Goal: Task Accomplishment & Management: Manage account settings

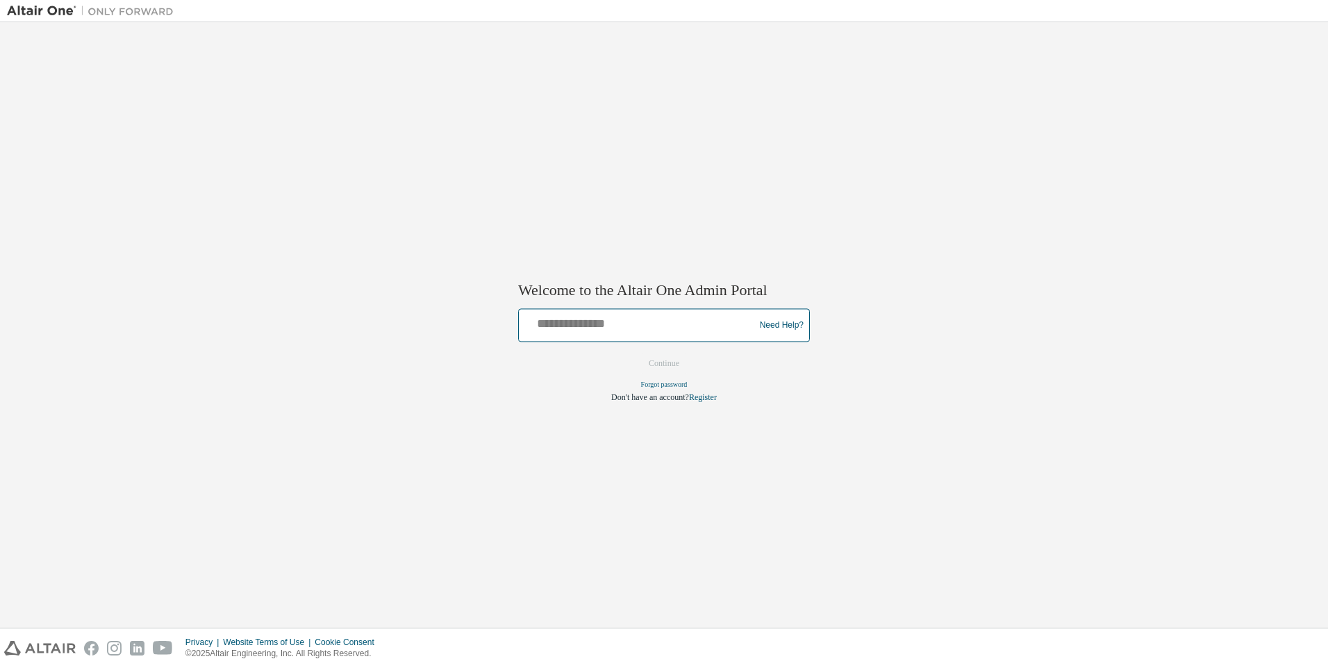
click at [639, 322] on input "text" at bounding box center [638, 322] width 228 height 20
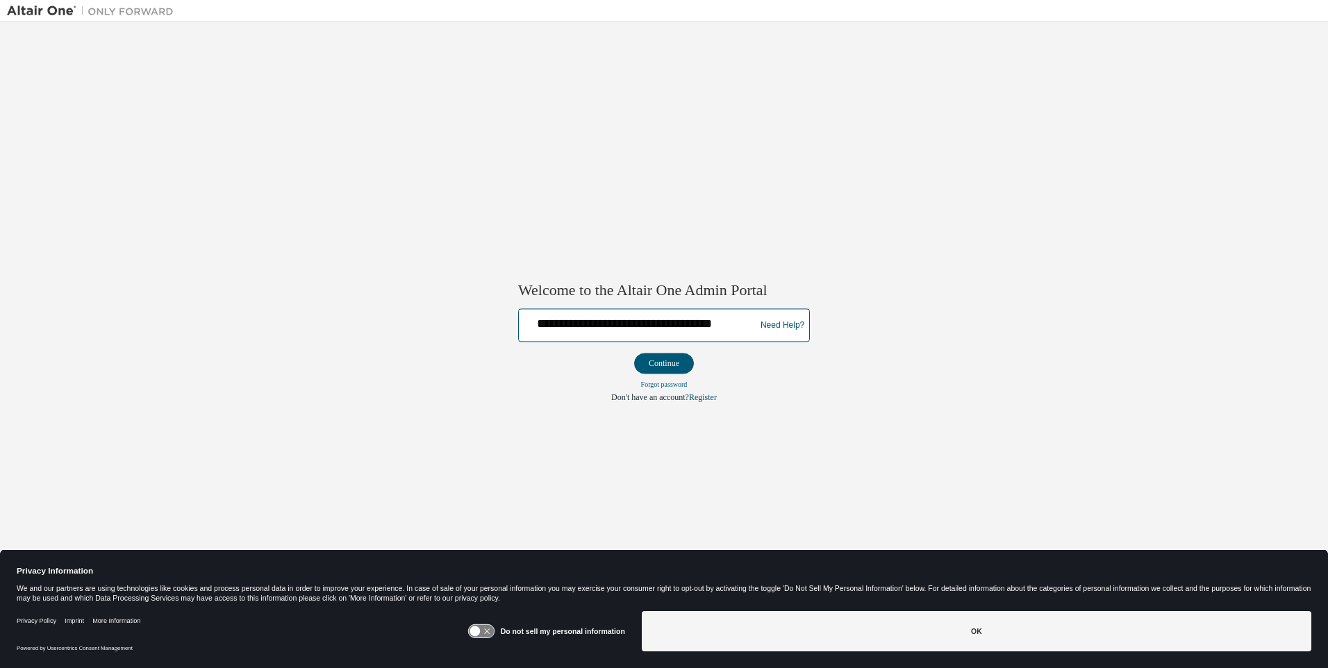
type input "**********"
click at [664, 364] on button "Continue" at bounding box center [664, 363] width 60 height 21
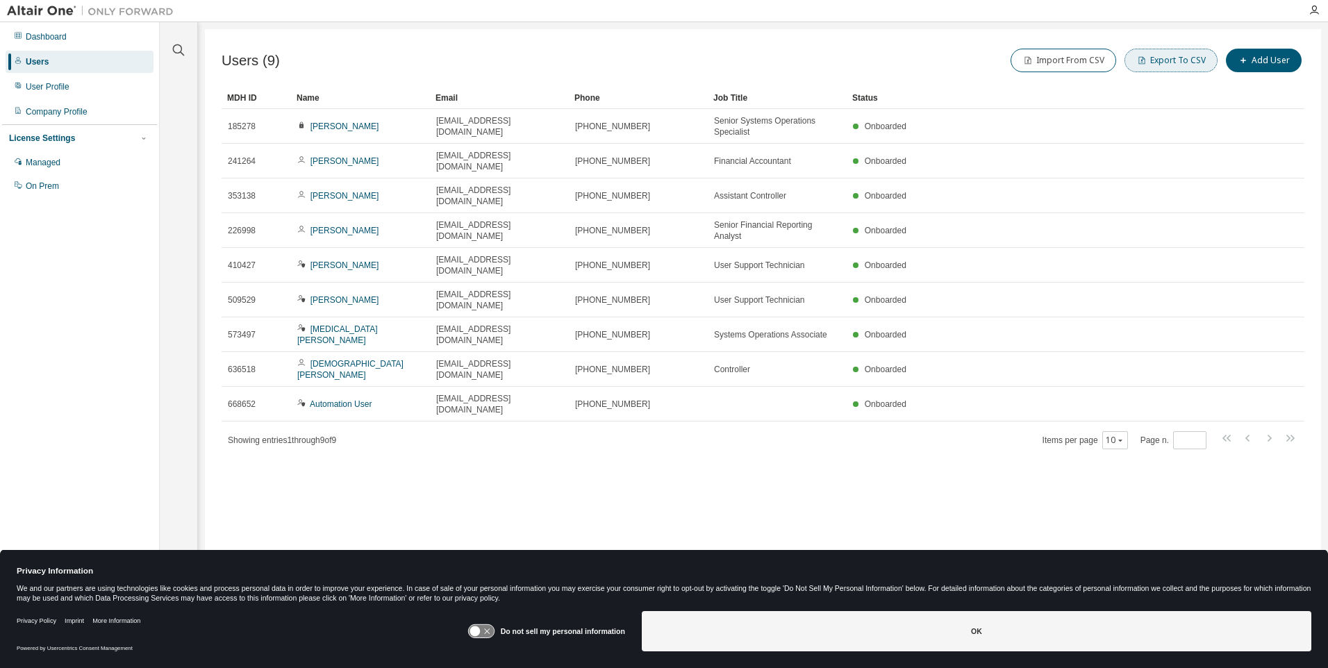
click at [1174, 60] on button "Export To CSV" at bounding box center [1170, 61] width 93 height 24
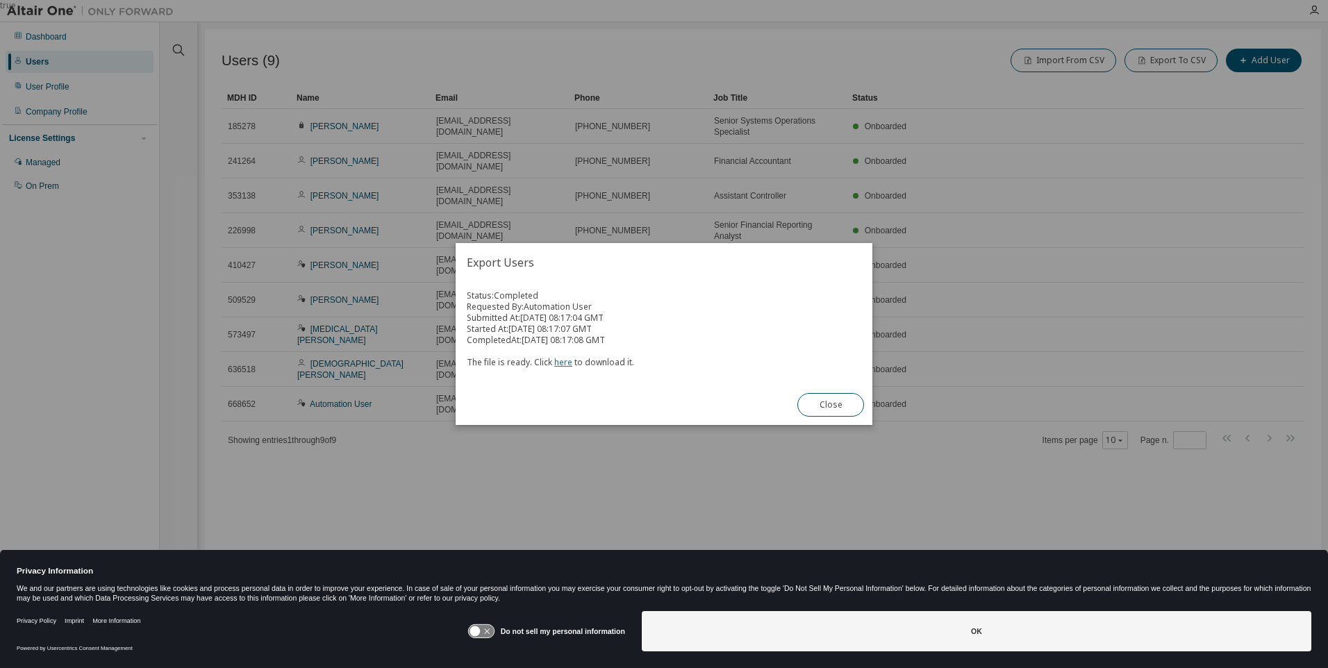
click at [560, 362] on link "here" at bounding box center [563, 362] width 18 height 12
click at [831, 405] on button "Close" at bounding box center [830, 405] width 67 height 24
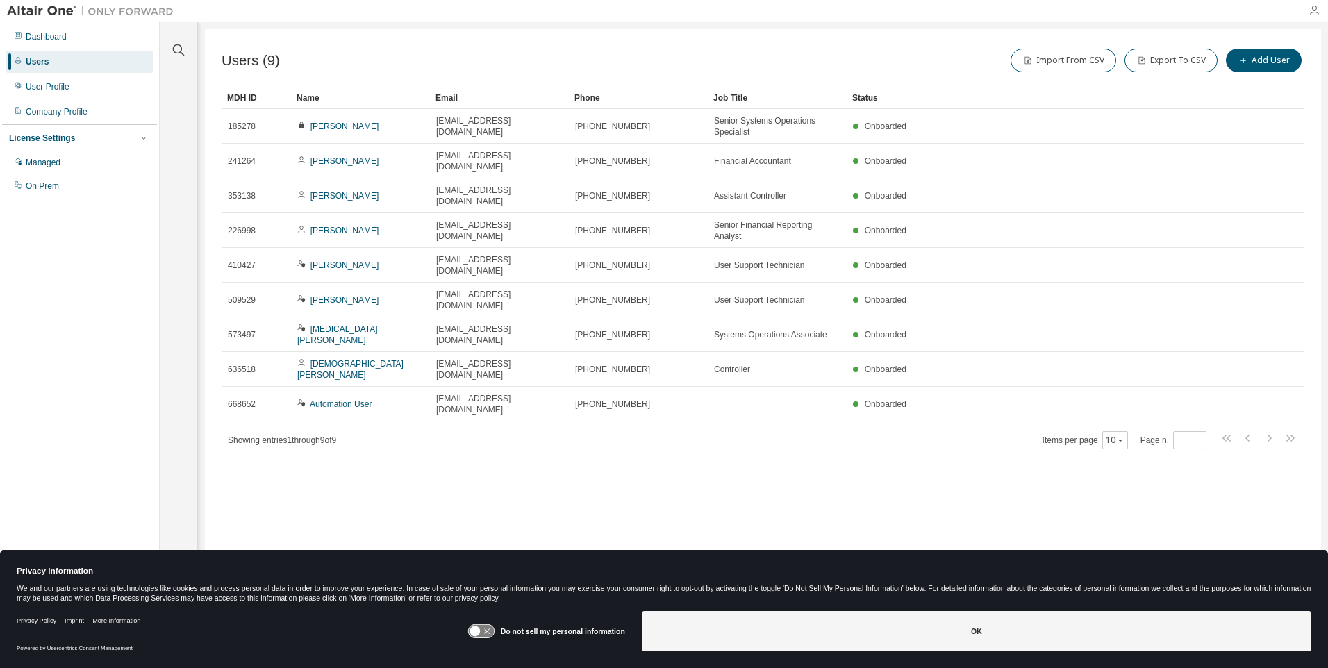
click at [1314, 10] on icon "button" at bounding box center [1313, 10] width 11 height 11
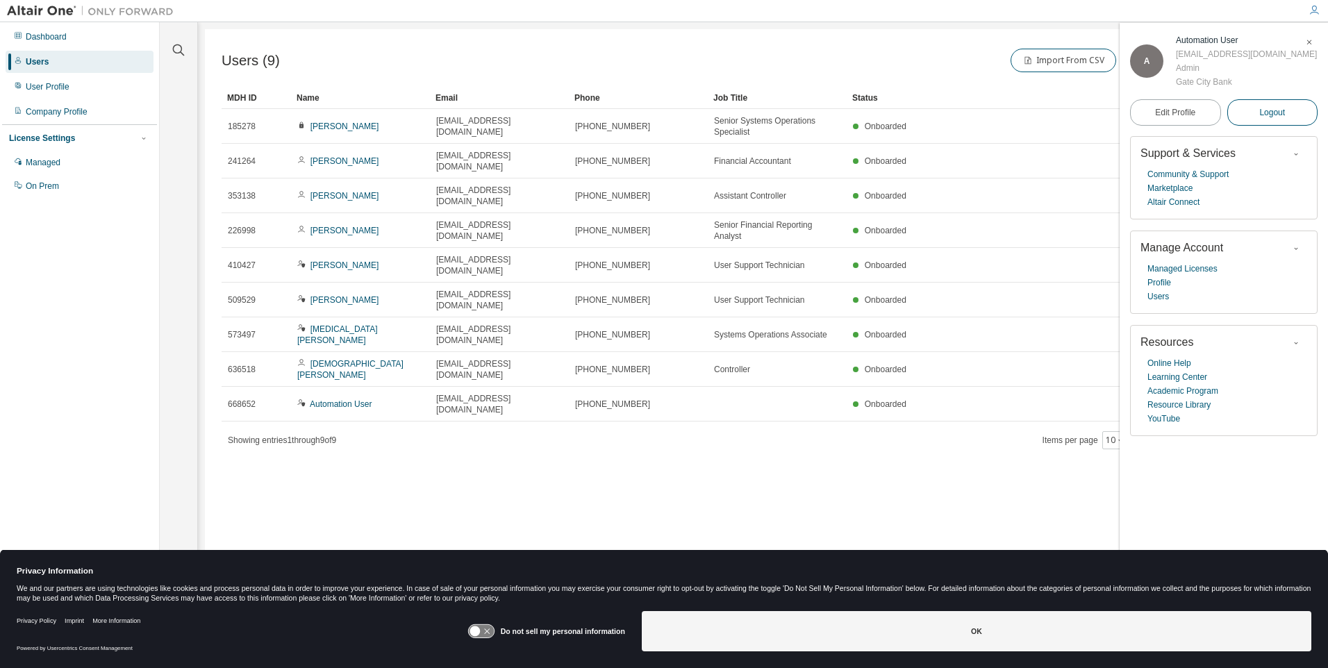
click at [1272, 119] on span "Logout" at bounding box center [1272, 113] width 26 height 14
